Goal: Communication & Community: Answer question/provide support

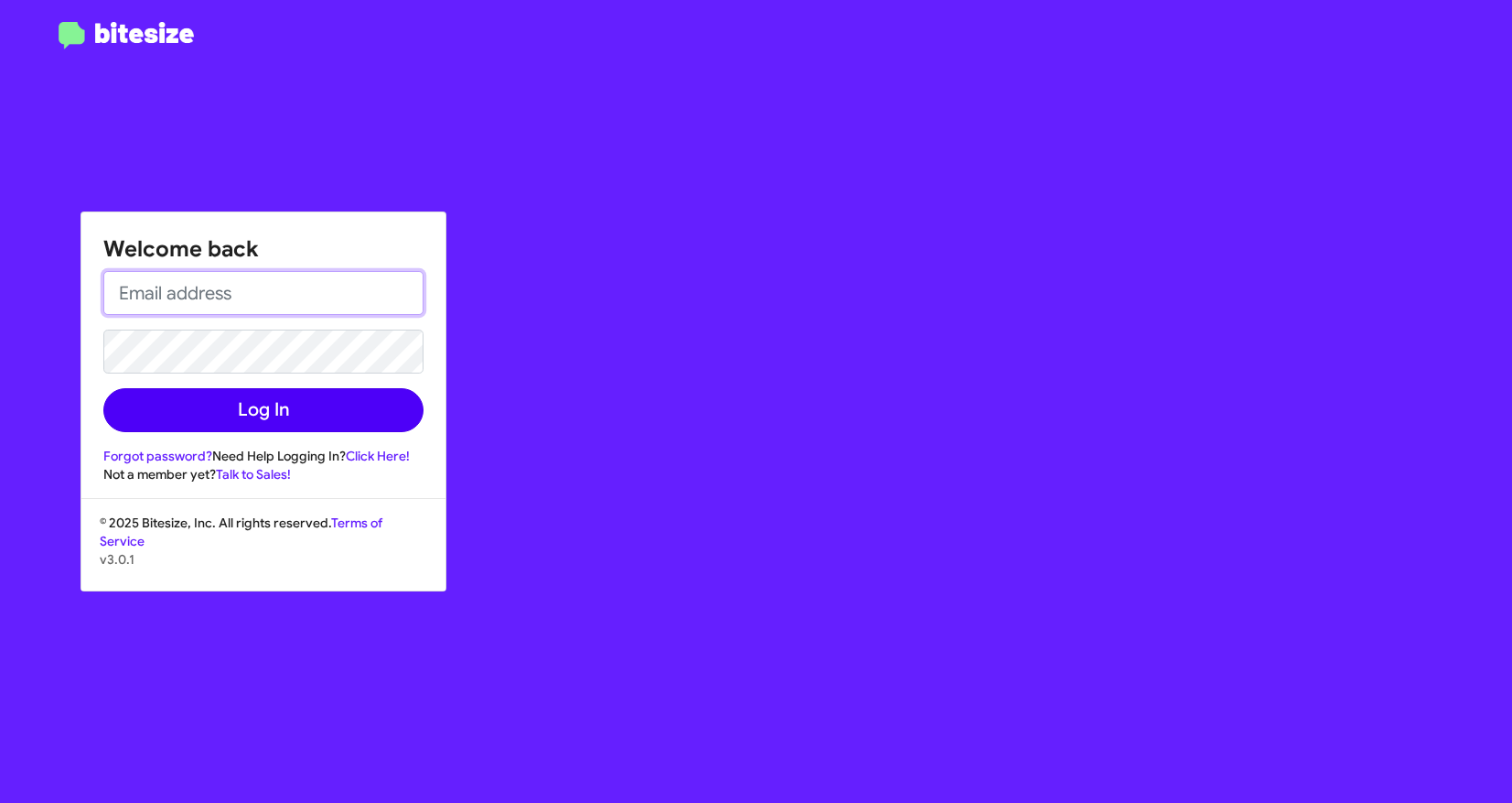
type input "[EMAIL_ADDRESS][DOMAIN_NAME]"
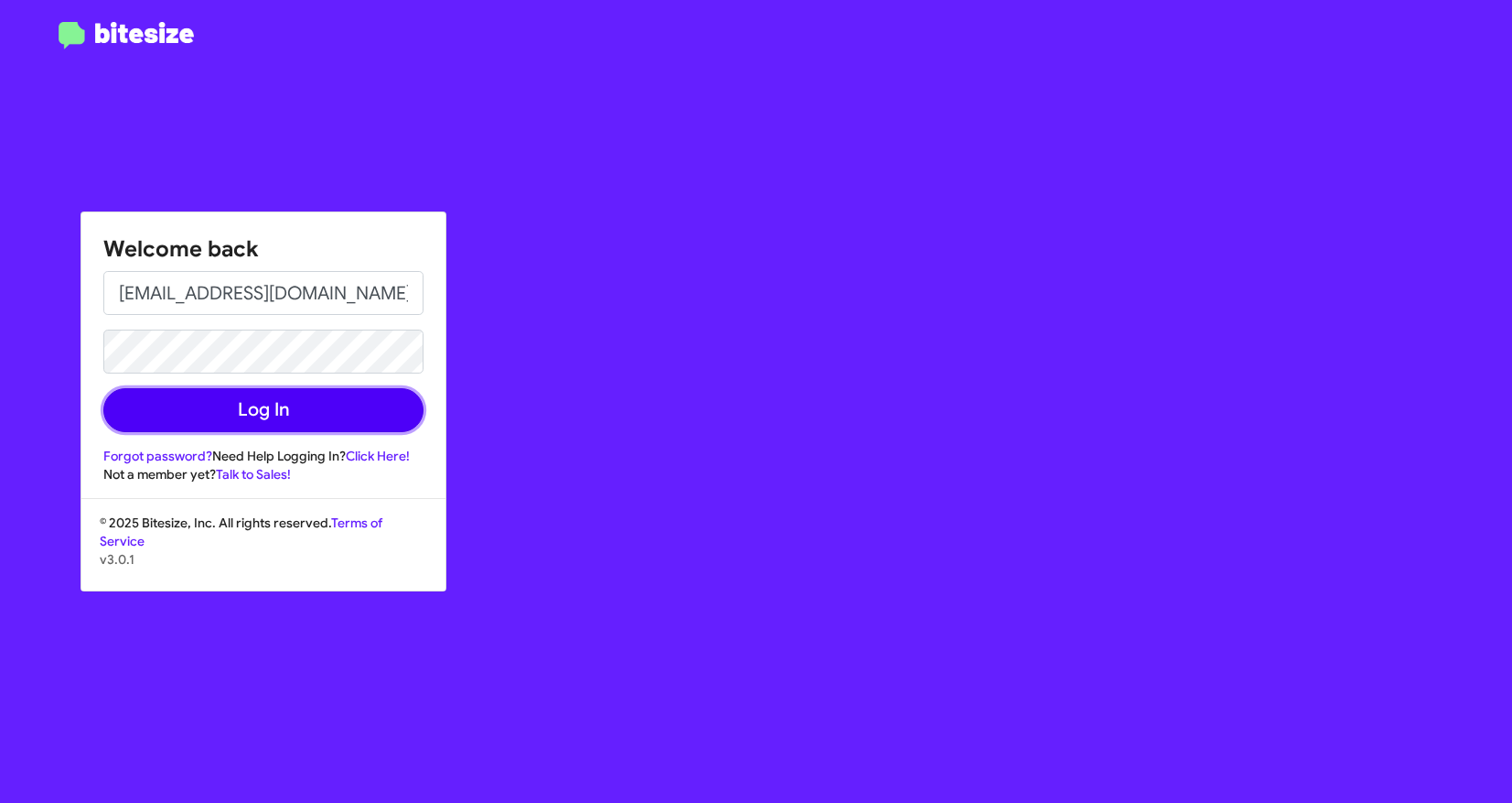
click at [249, 409] on button "Log In" at bounding box center [264, 409] width 321 height 44
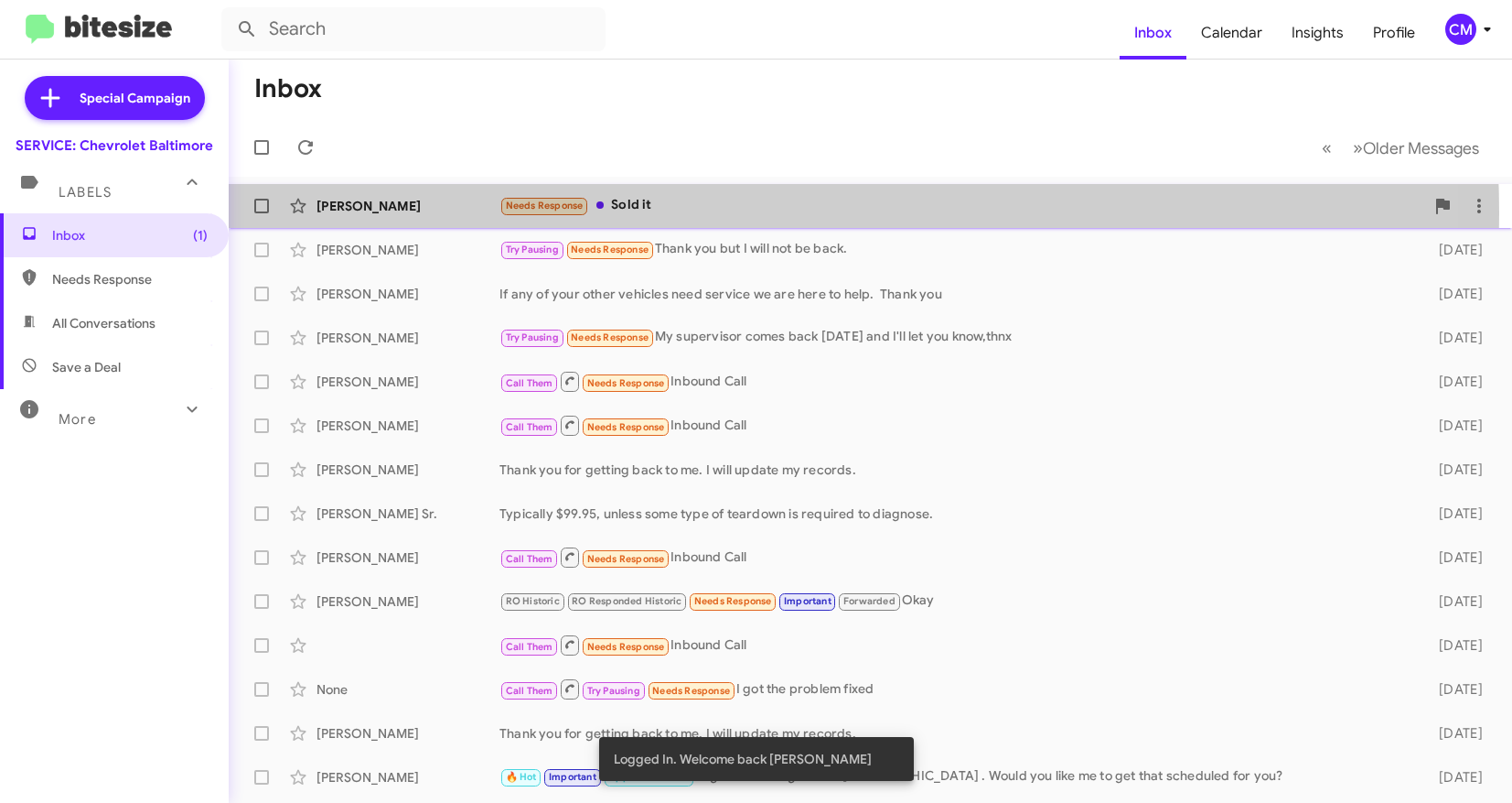
click at [665, 213] on div "Needs Response Sold it" at bounding box center [963, 206] width 925 height 22
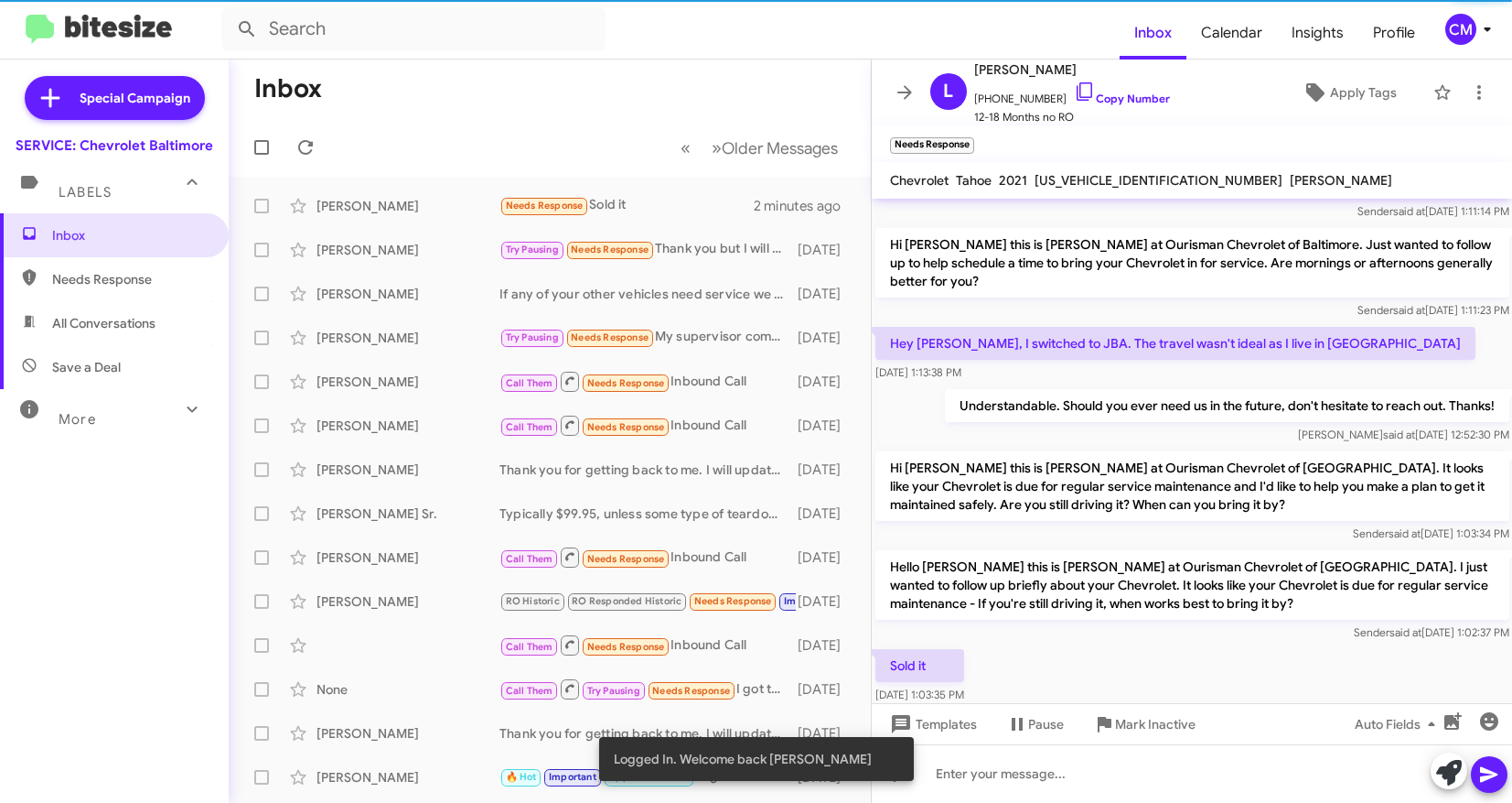
scroll to position [128, 0]
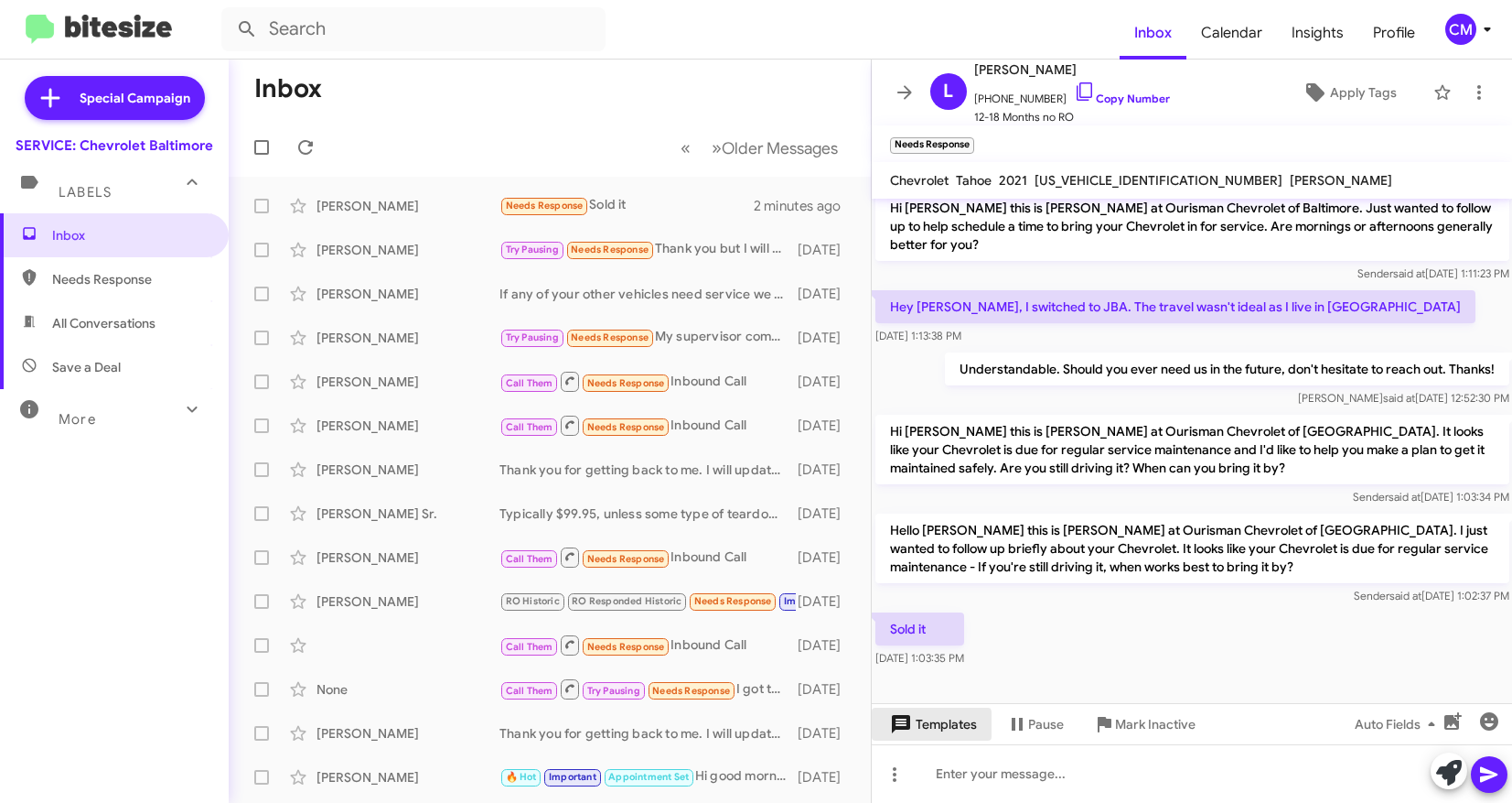
click at [913, 727] on span "Templates" at bounding box center [932, 724] width 91 height 33
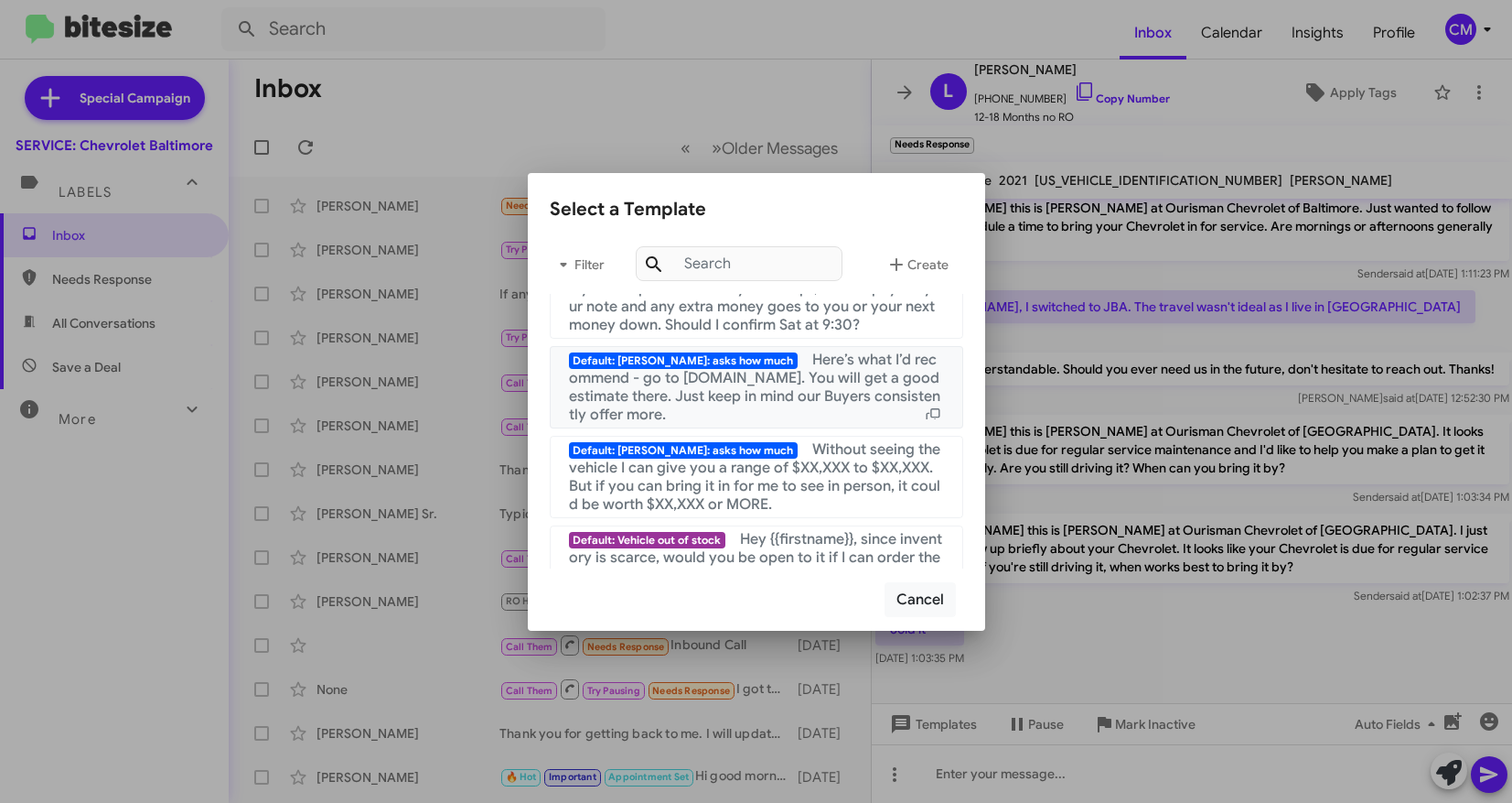
scroll to position [1228, 0]
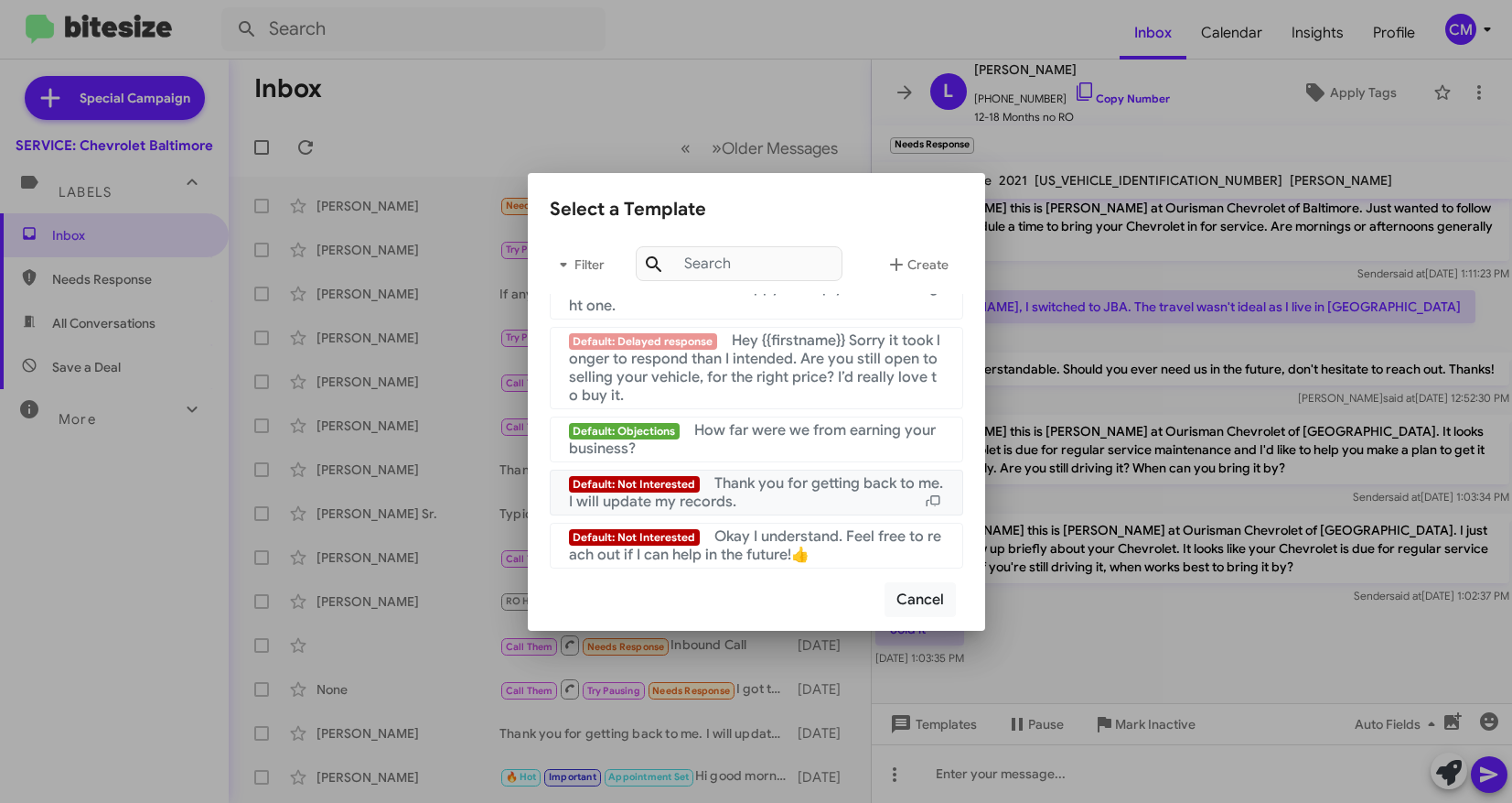
click at [757, 497] on div "Default: Not Interested Thank you for getting back to me. I will update my reco…" at bounding box center [756, 492] width 375 height 36
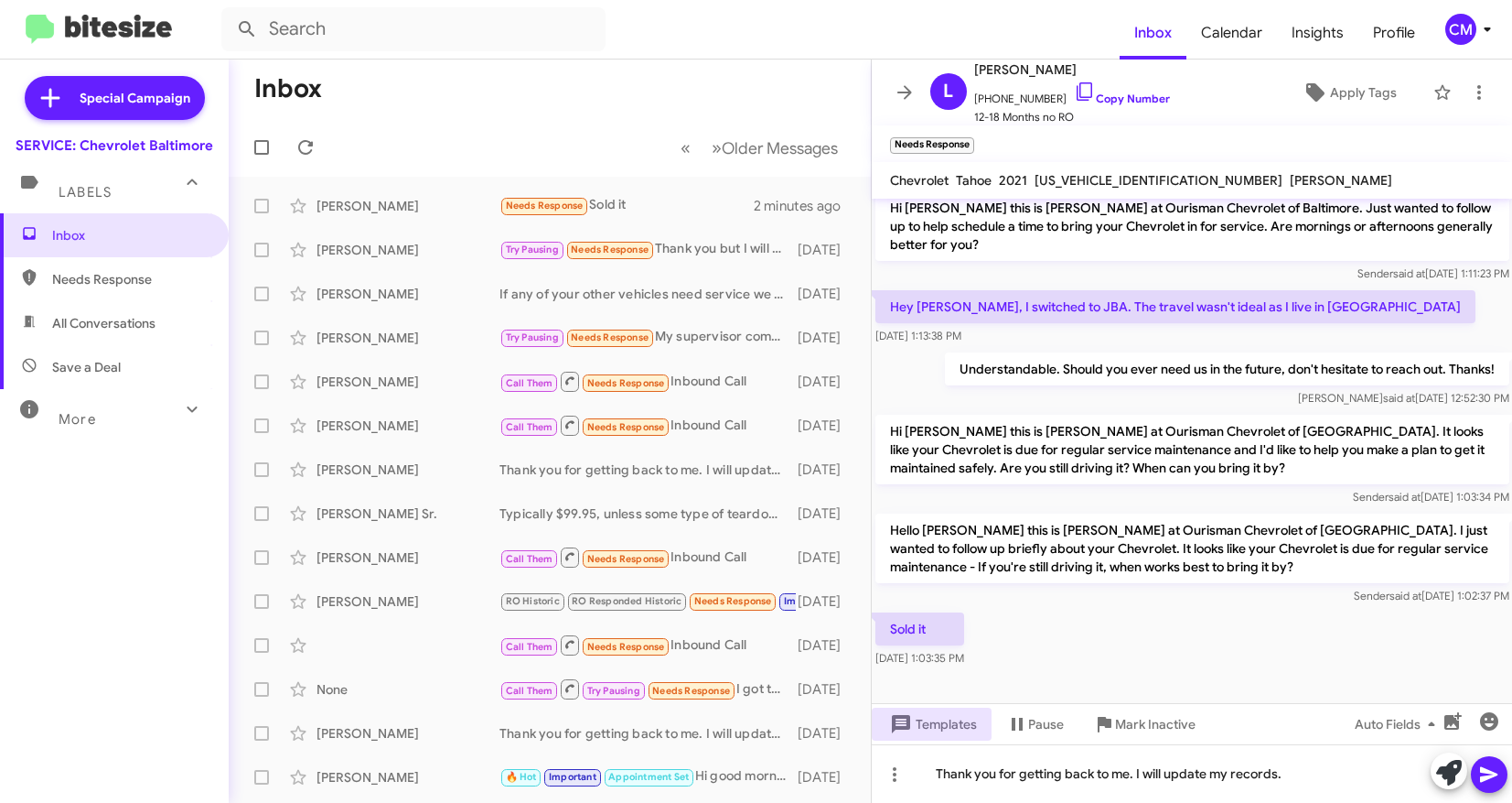
click at [1479, 771] on icon at bounding box center [1489, 773] width 21 height 22
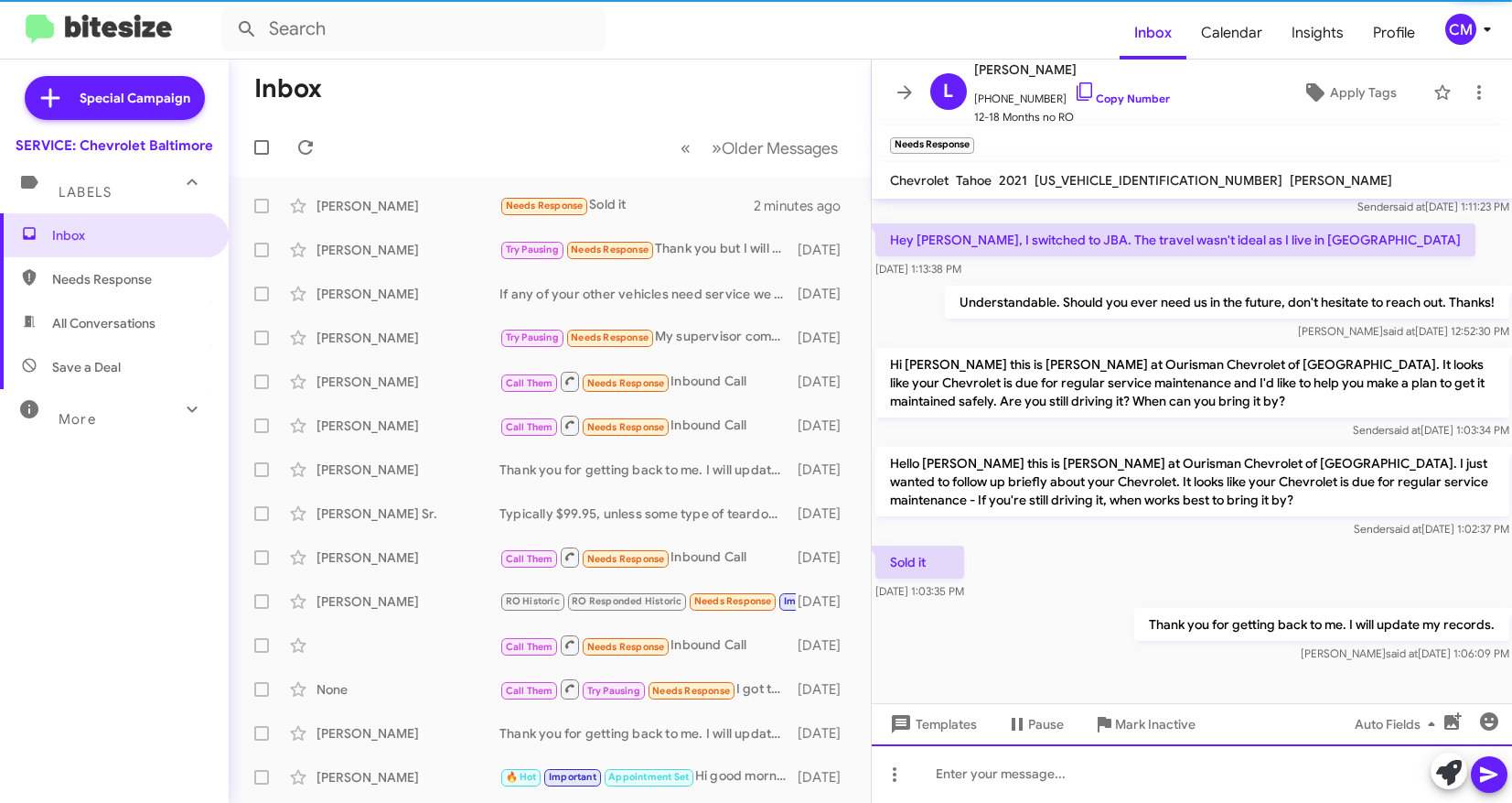
scroll to position [158, 0]
